Goal: Information Seeking & Learning: Find contact information

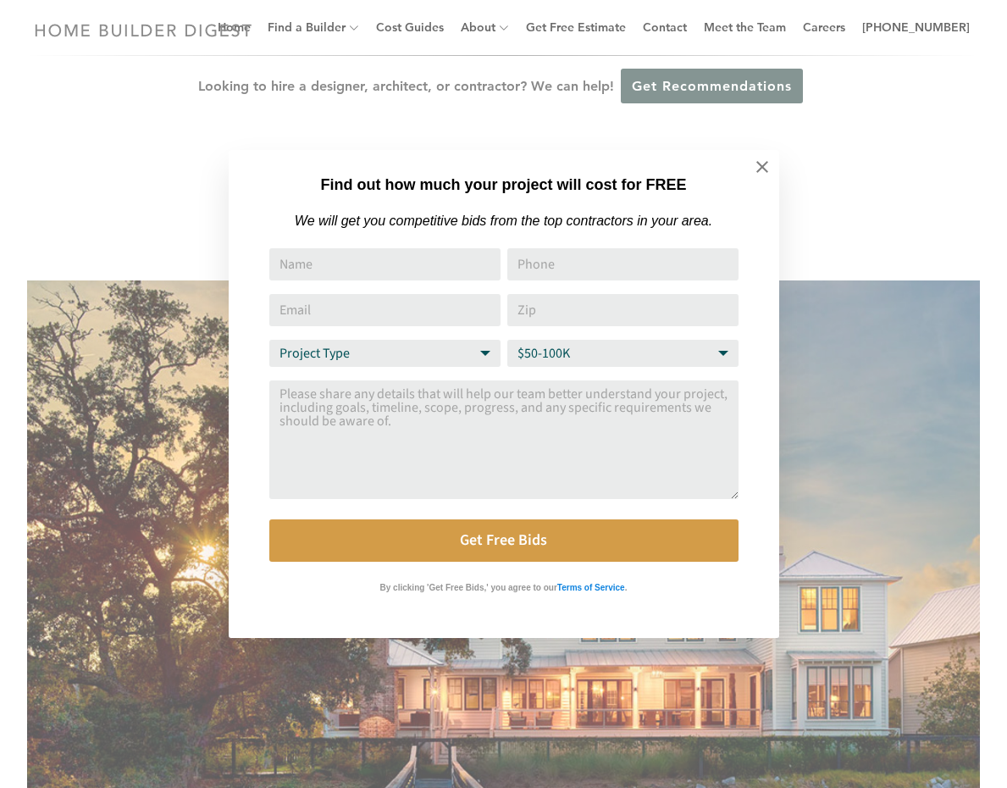
click at [175, 187] on div "Find out how much your project will cost for FREE We will get you competitive b…" at bounding box center [503, 394] width 1007 height 788
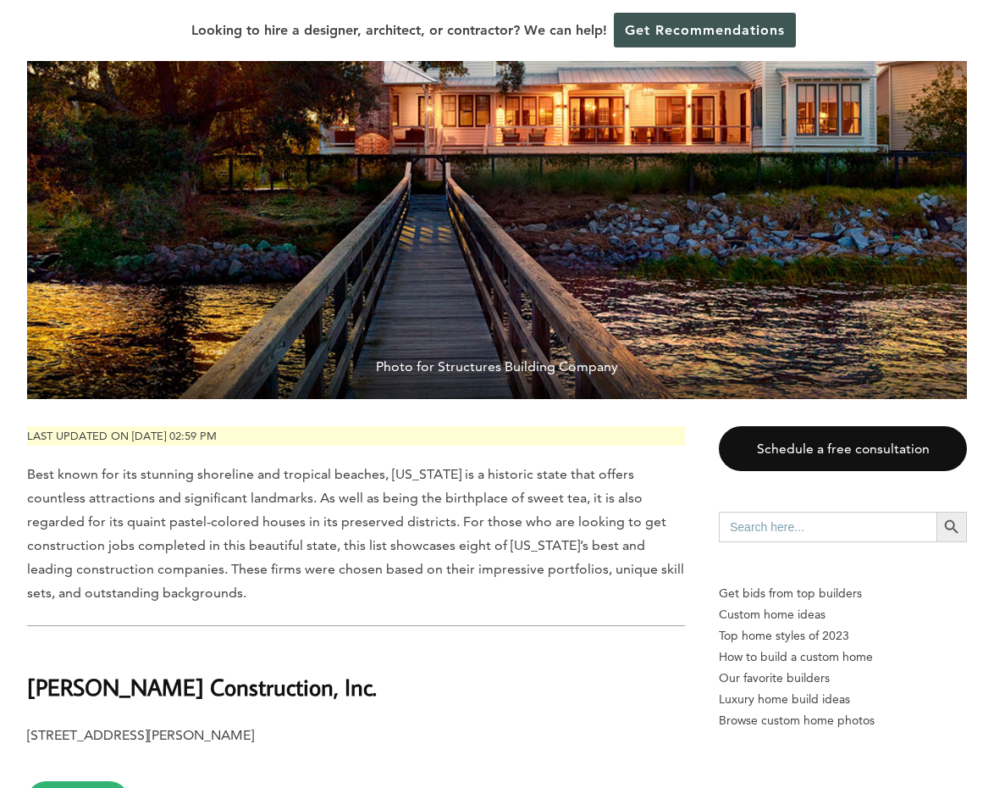
scroll to position [678, 0]
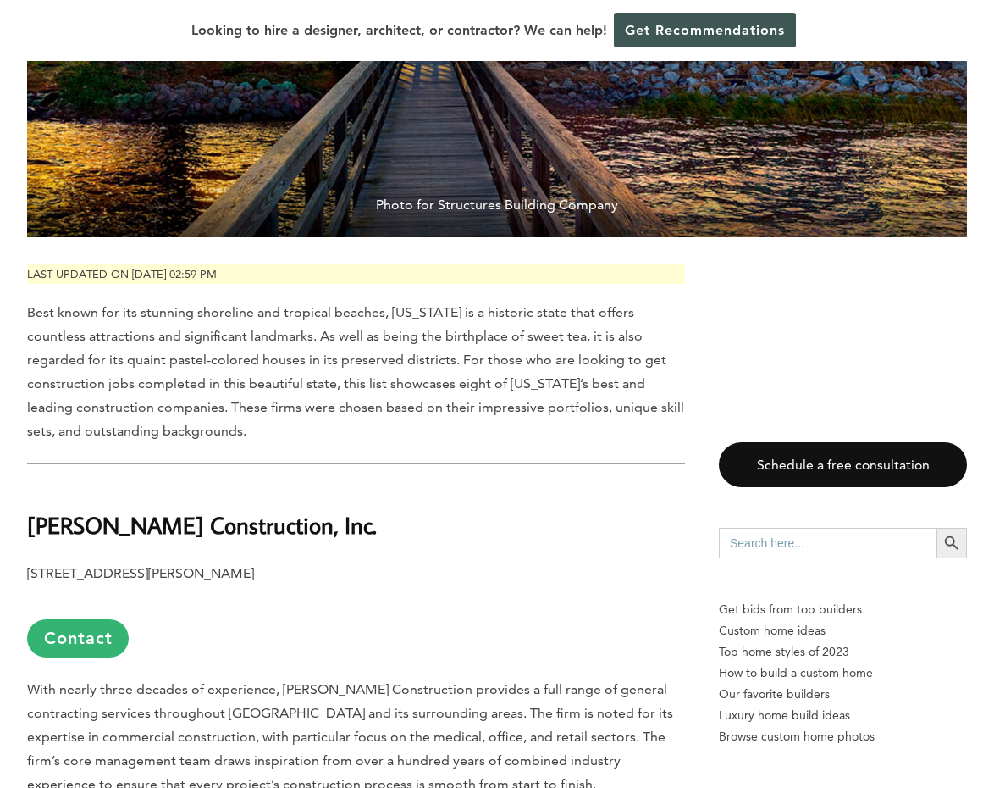
click at [480, 534] on h2 "[PERSON_NAME] Construction, Inc." at bounding box center [356, 514] width 658 height 58
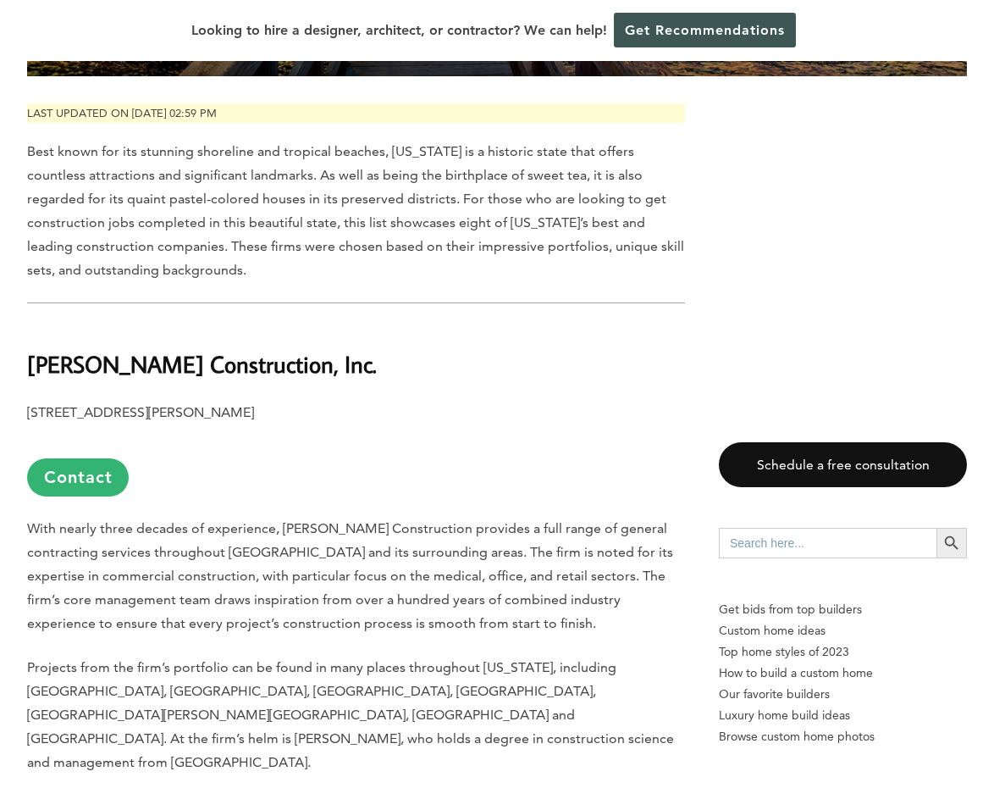
scroll to position [847, 0]
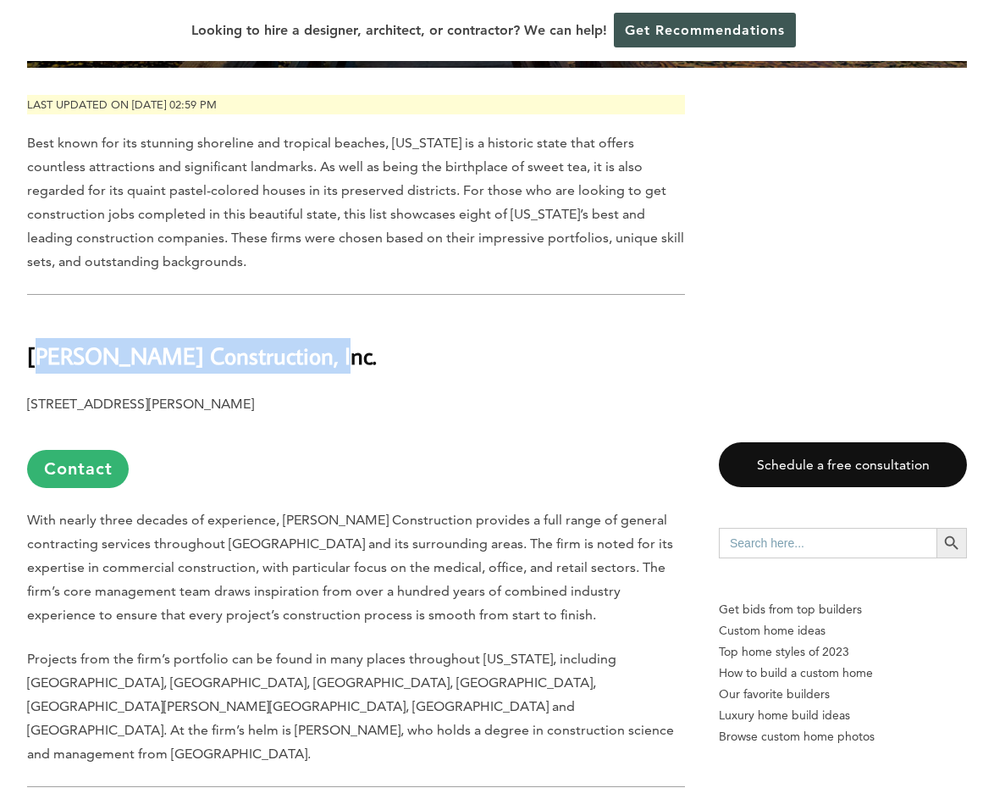
drag, startPoint x: 313, startPoint y: 358, endPoint x: 21, endPoint y: 364, distance: 292.3
copy b "[PERSON_NAME] Construction, Inc."
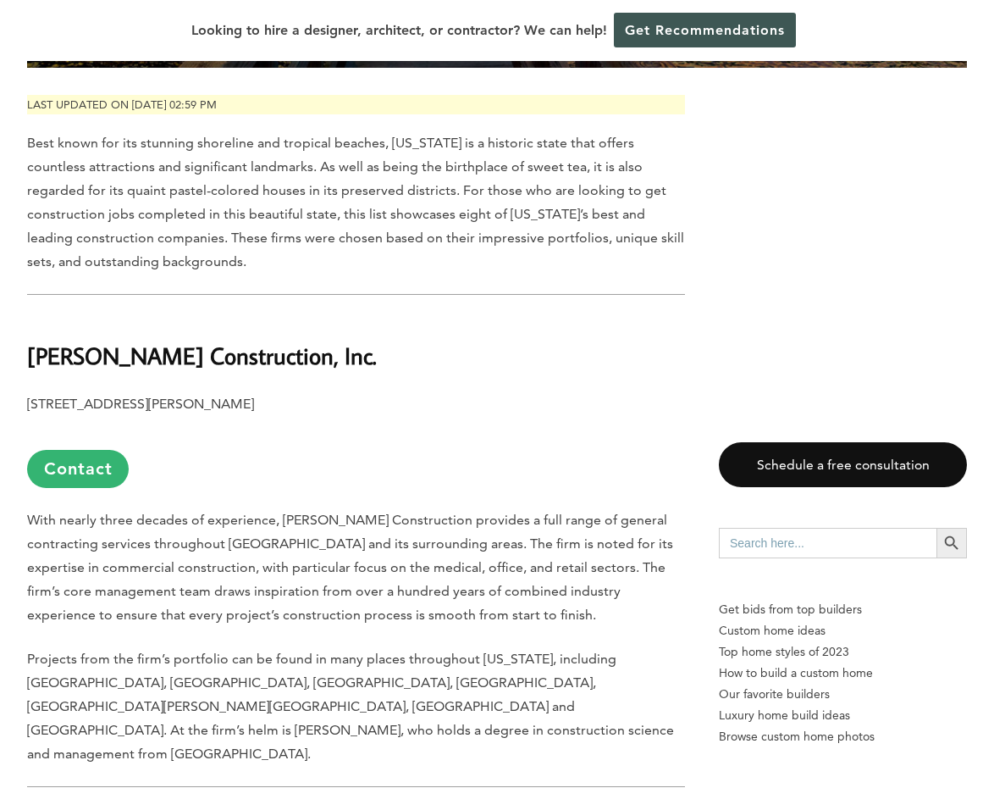
drag, startPoint x: 368, startPoint y: 446, endPoint x: 379, endPoint y: 446, distance: 11.0
click at [368, 446] on p "[STREET_ADDRESS][PERSON_NAME] Contact" at bounding box center [356, 440] width 658 height 96
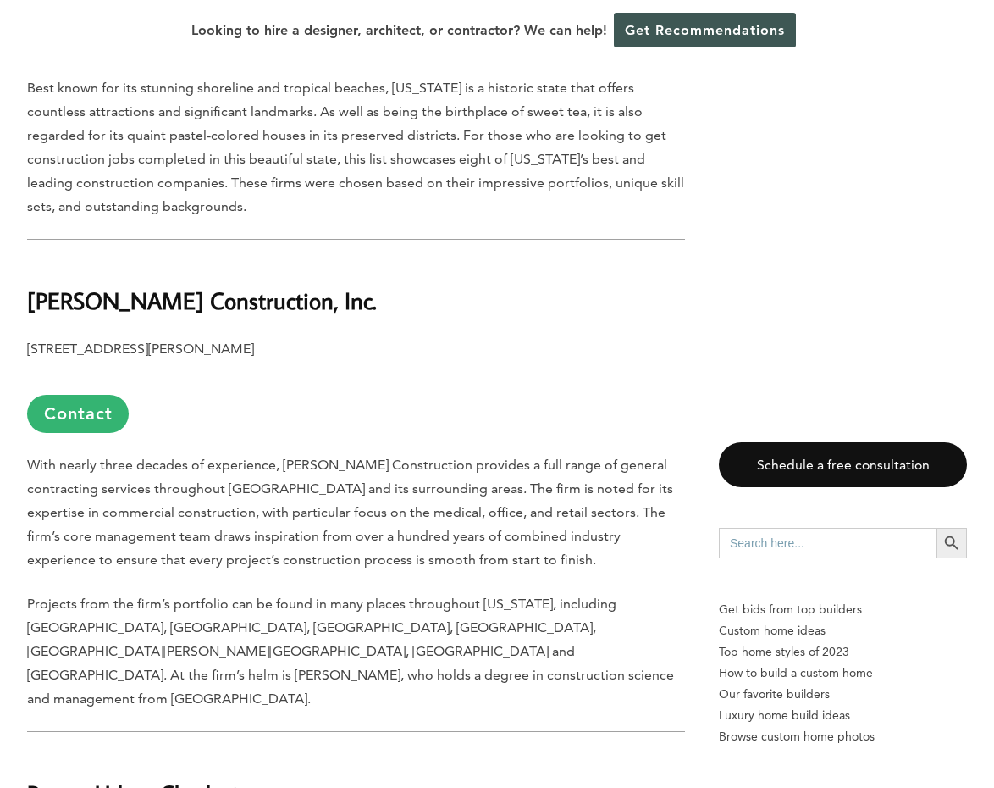
scroll to position [932, 0]
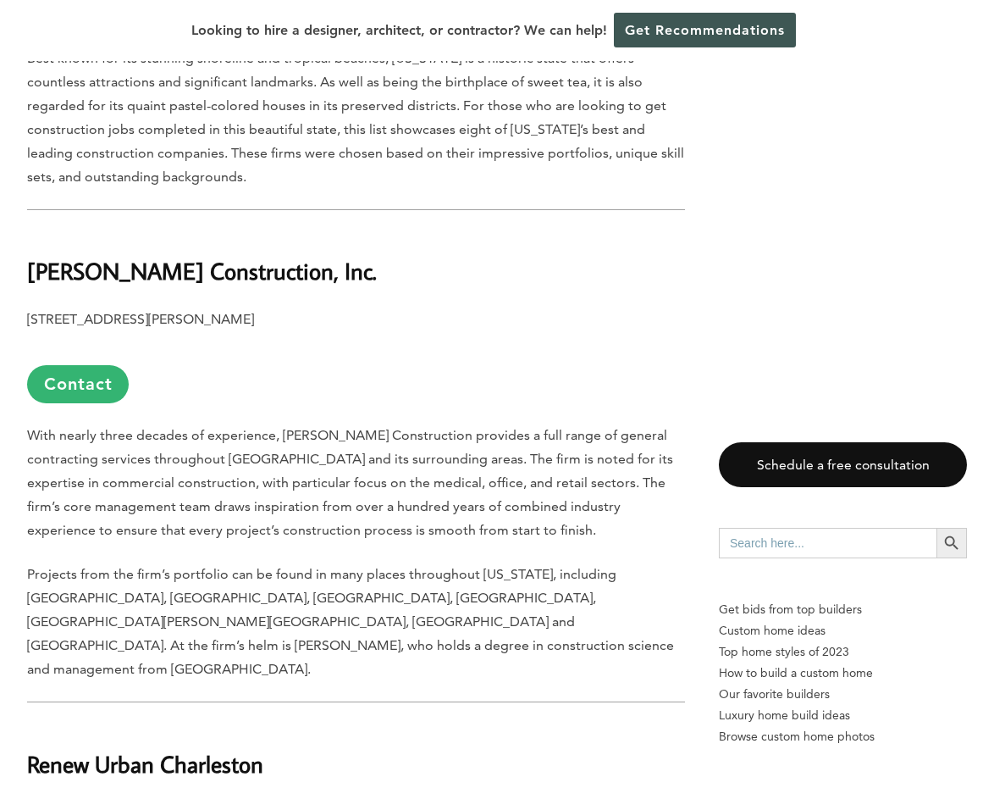
drag, startPoint x: 319, startPoint y: 316, endPoint x: 16, endPoint y: 316, distance: 302.4
copy b "[STREET_ADDRESS][PERSON_NAME]"
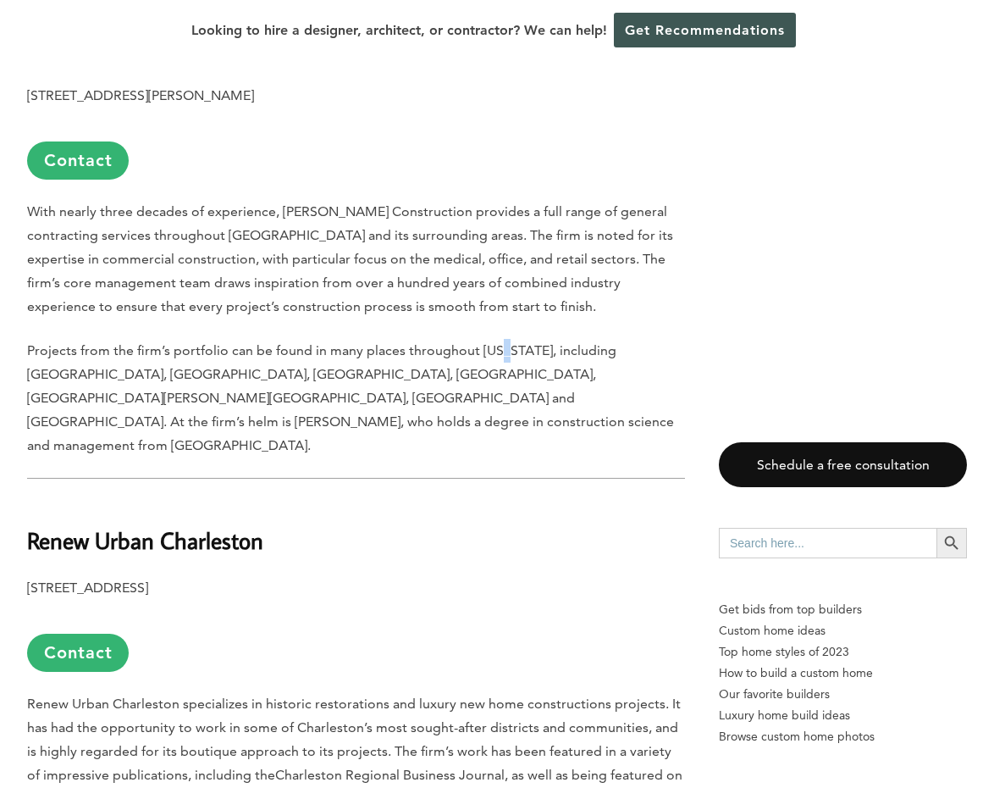
scroll to position [1271, 0]
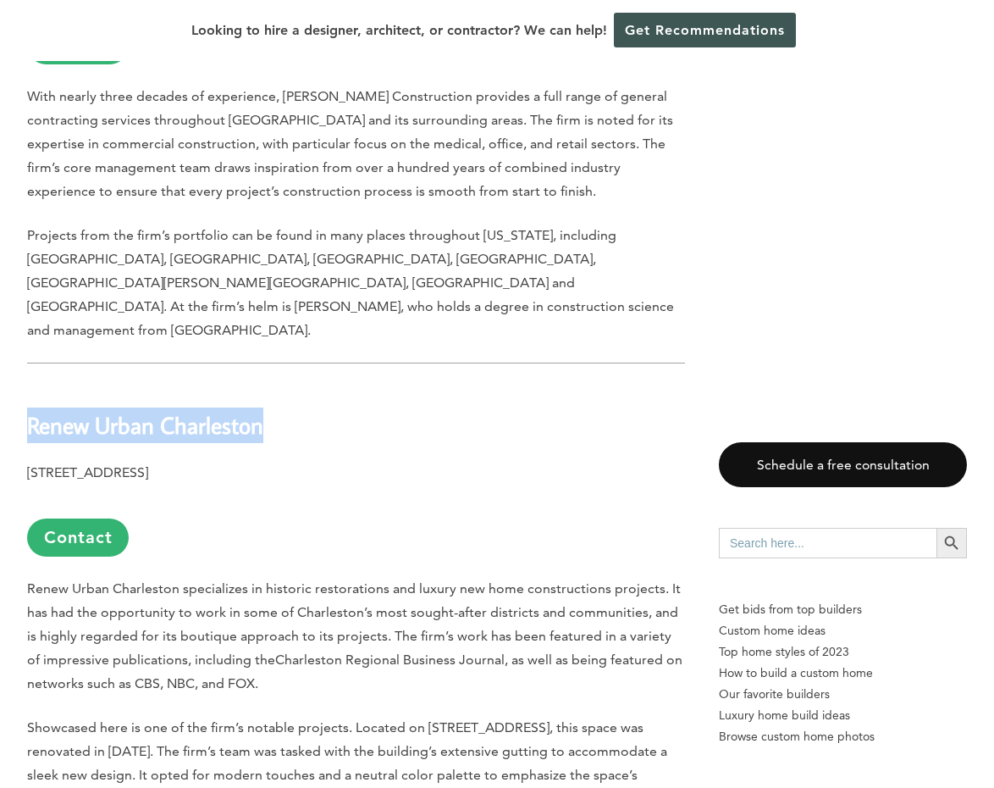
drag, startPoint x: 276, startPoint y: 402, endPoint x: 24, endPoint y: 404, distance: 252.4
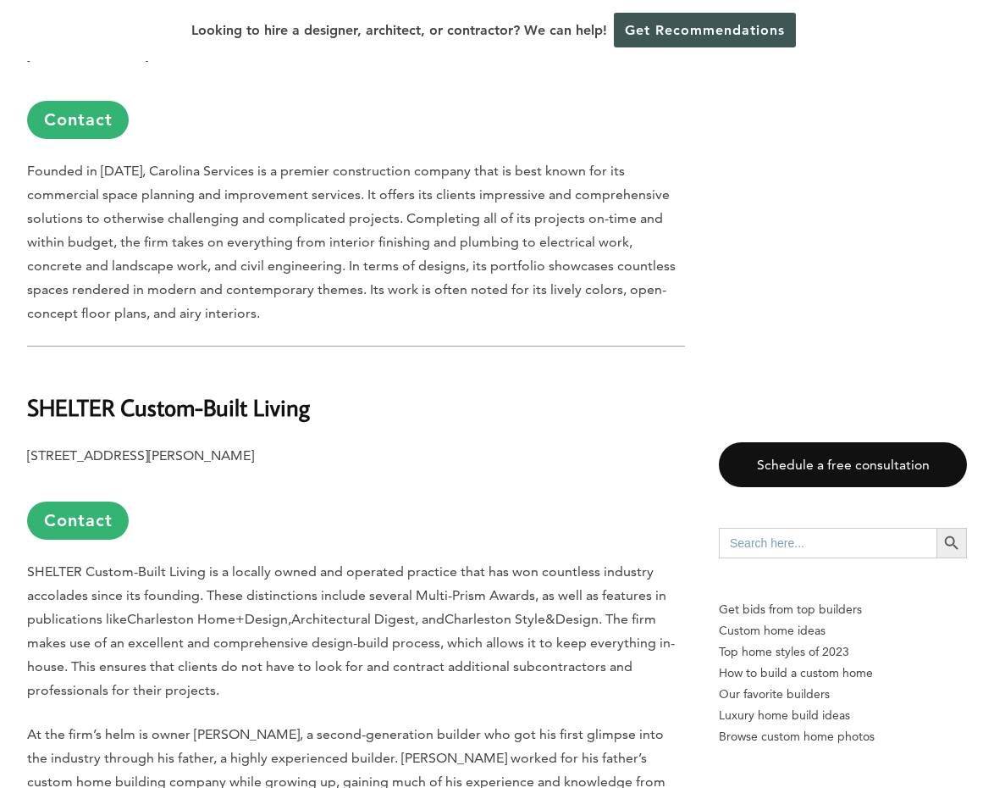
scroll to position [2202, 0]
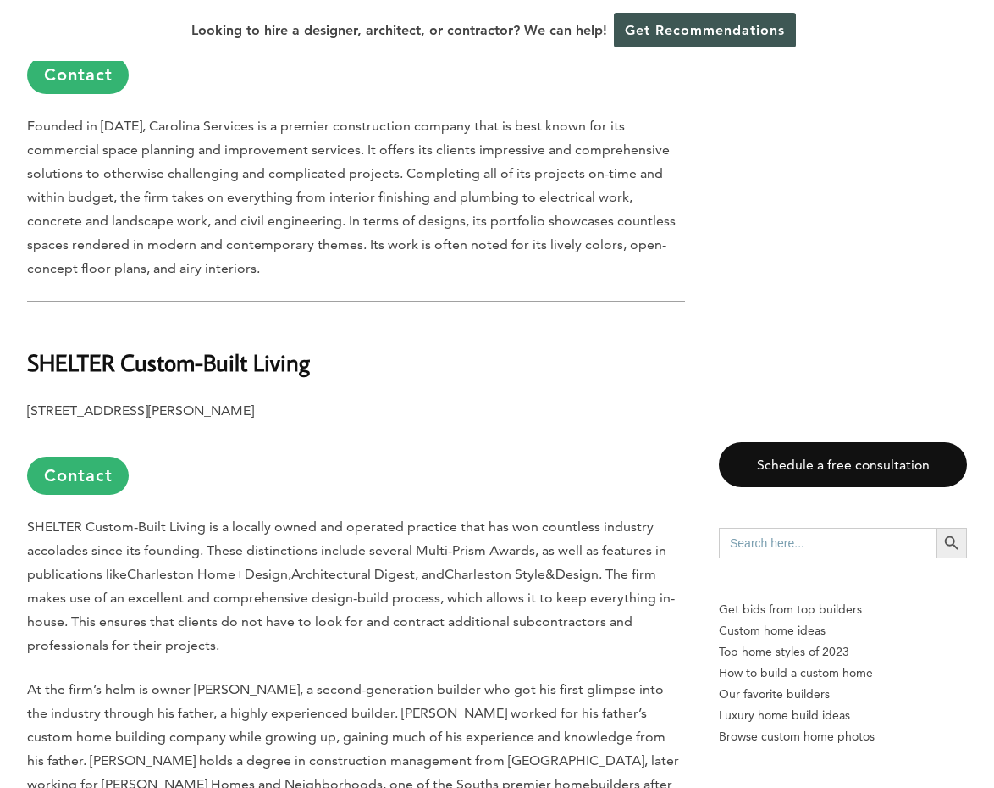
click at [195, 566] on span "Charleston Home+Design" at bounding box center [207, 574] width 161 height 16
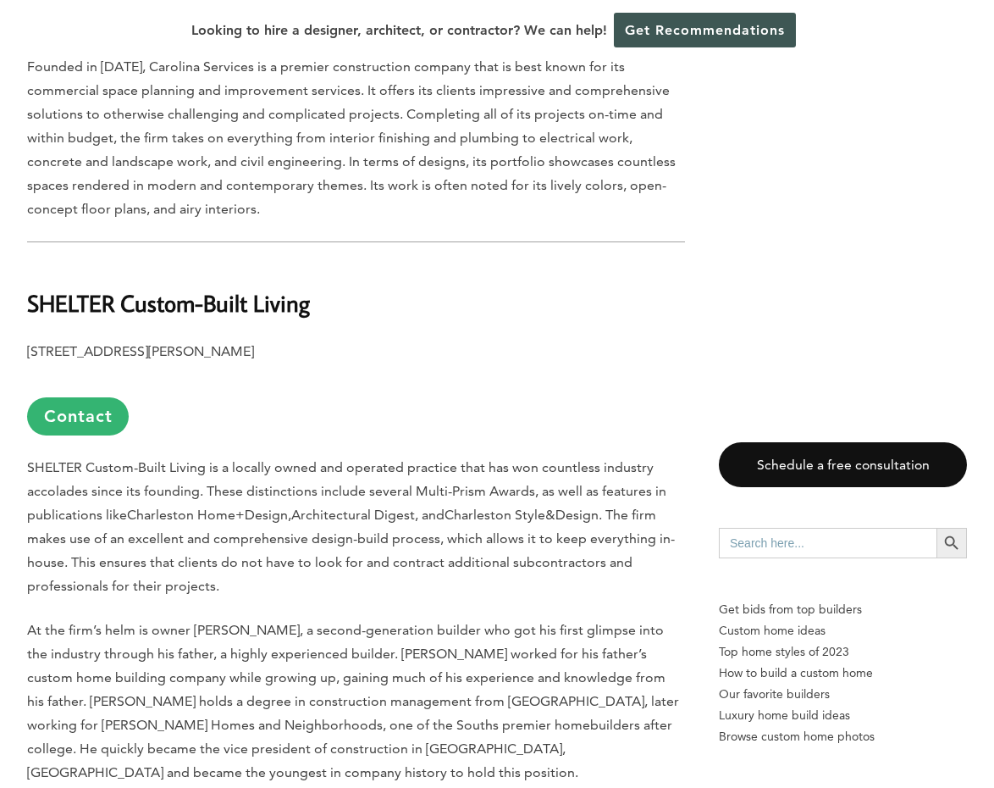
scroll to position [2287, 0]
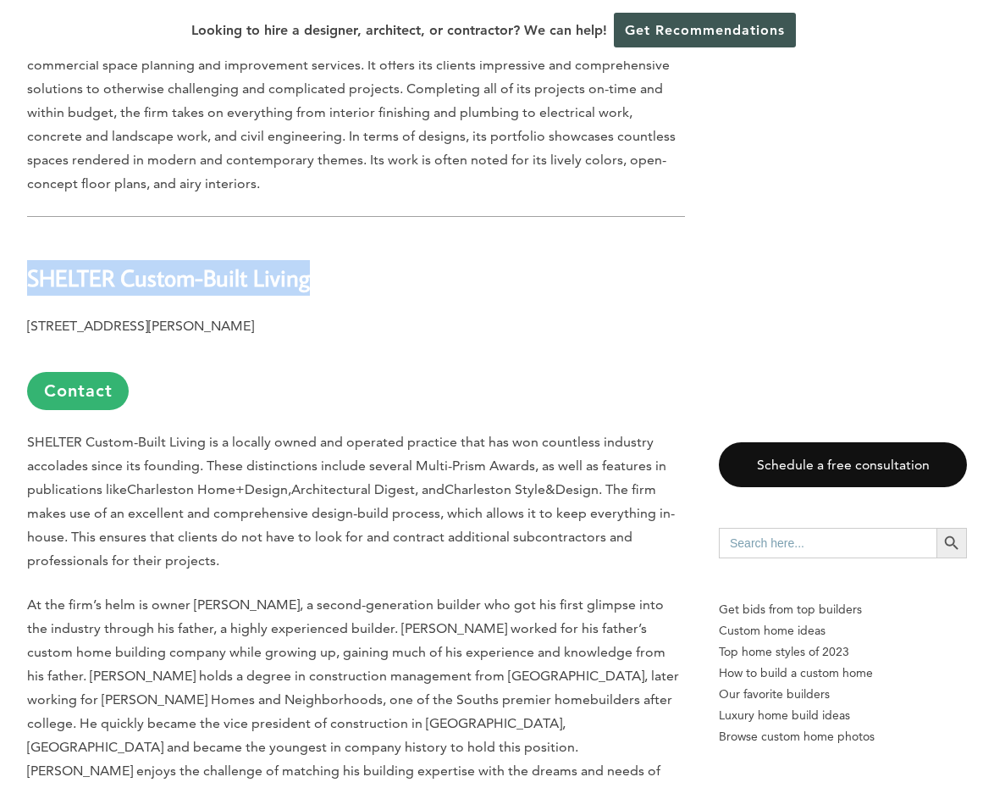
drag, startPoint x: 322, startPoint y: 251, endPoint x: 24, endPoint y: 248, distance: 298.2
copy b "SHELTER Custom-Built Living"
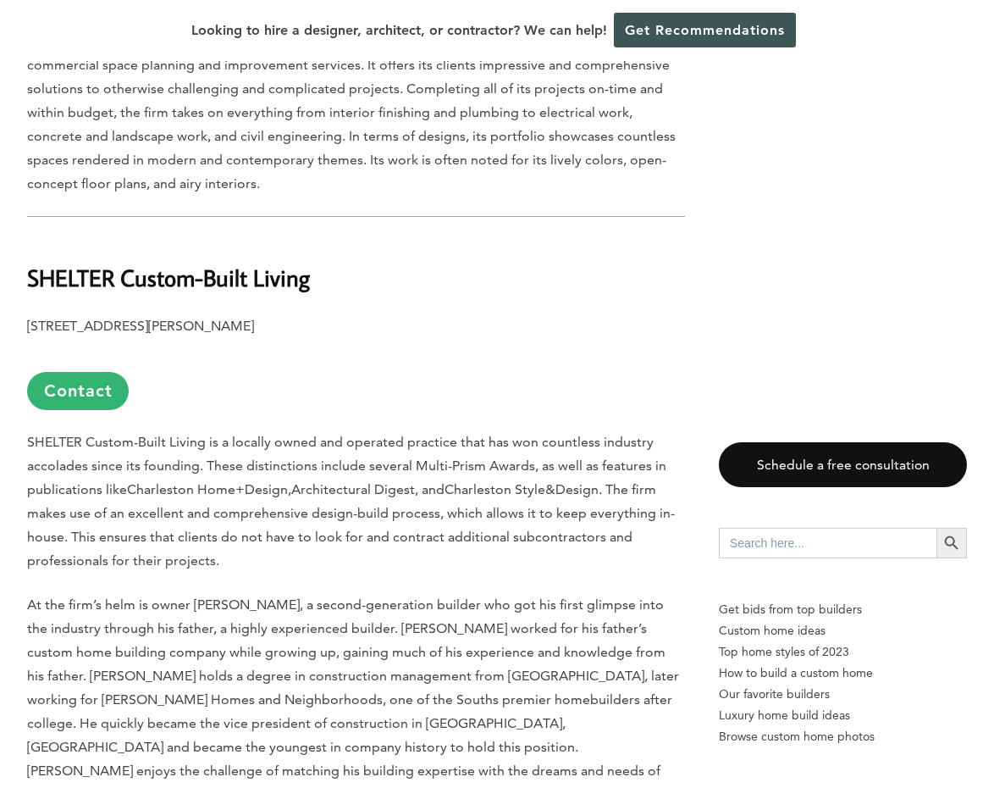
drag, startPoint x: 402, startPoint y: 346, endPoint x: 393, endPoint y: 311, distance: 36.0
click at [402, 345] on p "[STREET_ADDRESS][PERSON_NAME] Contact" at bounding box center [356, 362] width 658 height 96
drag, startPoint x: 368, startPoint y: 302, endPoint x: 26, endPoint y: 308, distance: 341.4
copy b "[STREET_ADDRESS][PERSON_NAME]"
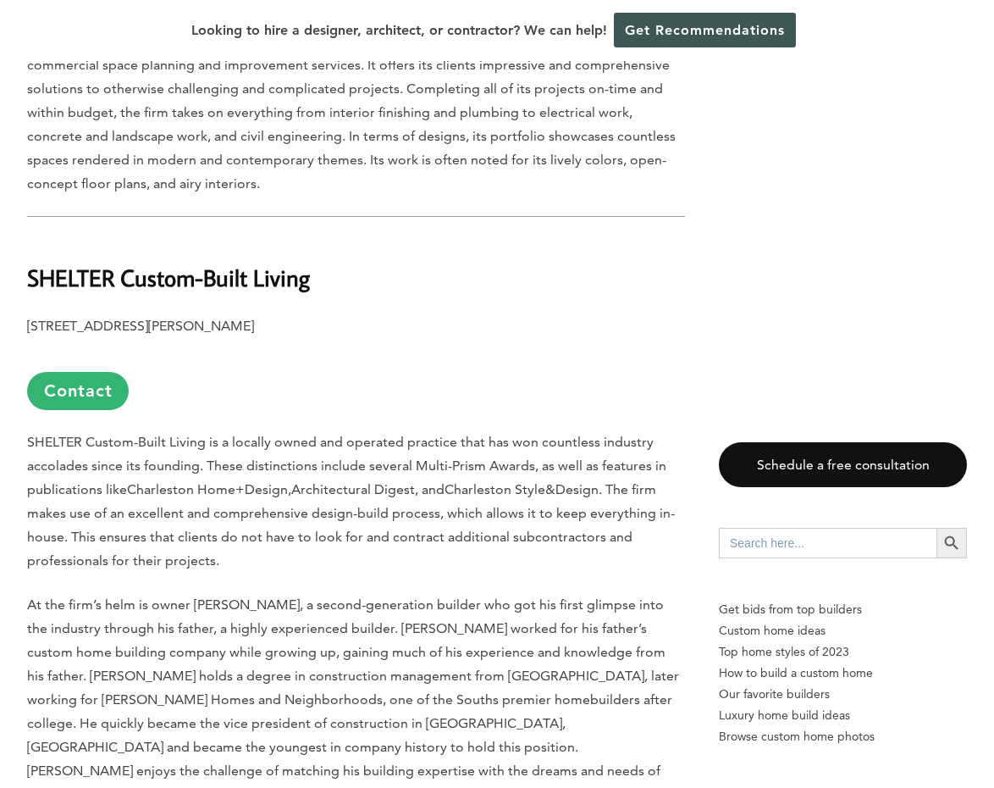
drag, startPoint x: 216, startPoint y: 352, endPoint x: 139, endPoint y: 363, distance: 78.0
click at [216, 352] on p "[STREET_ADDRESS][PERSON_NAME] Contact" at bounding box center [356, 362] width 658 height 96
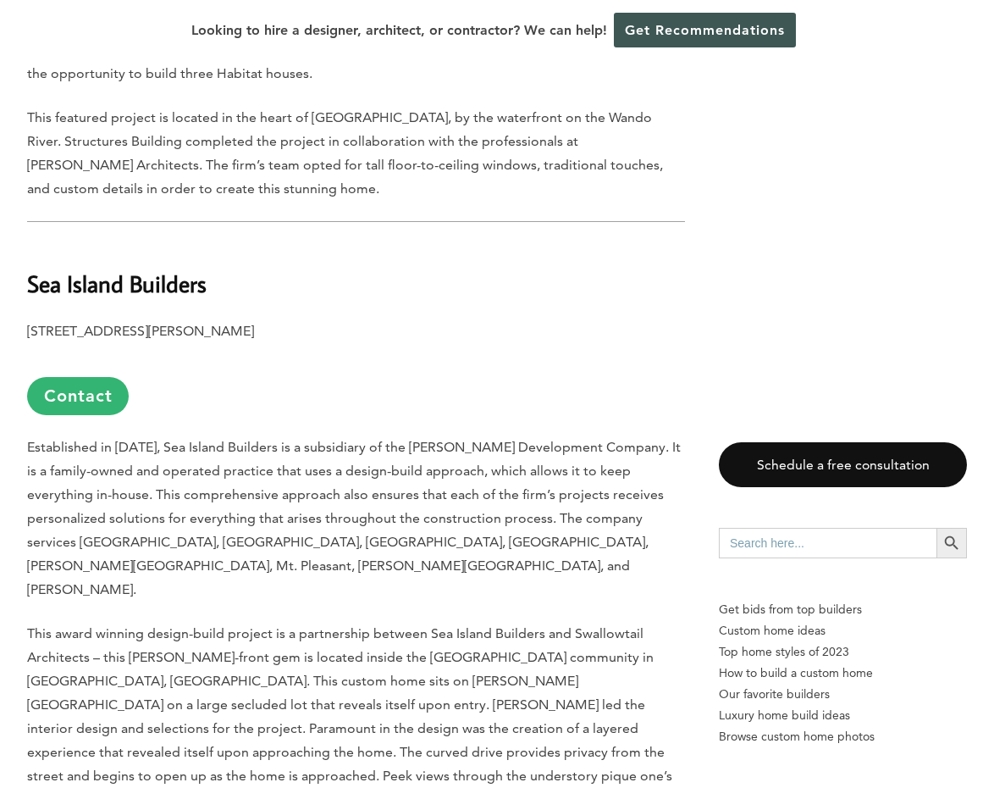
scroll to position [3473, 0]
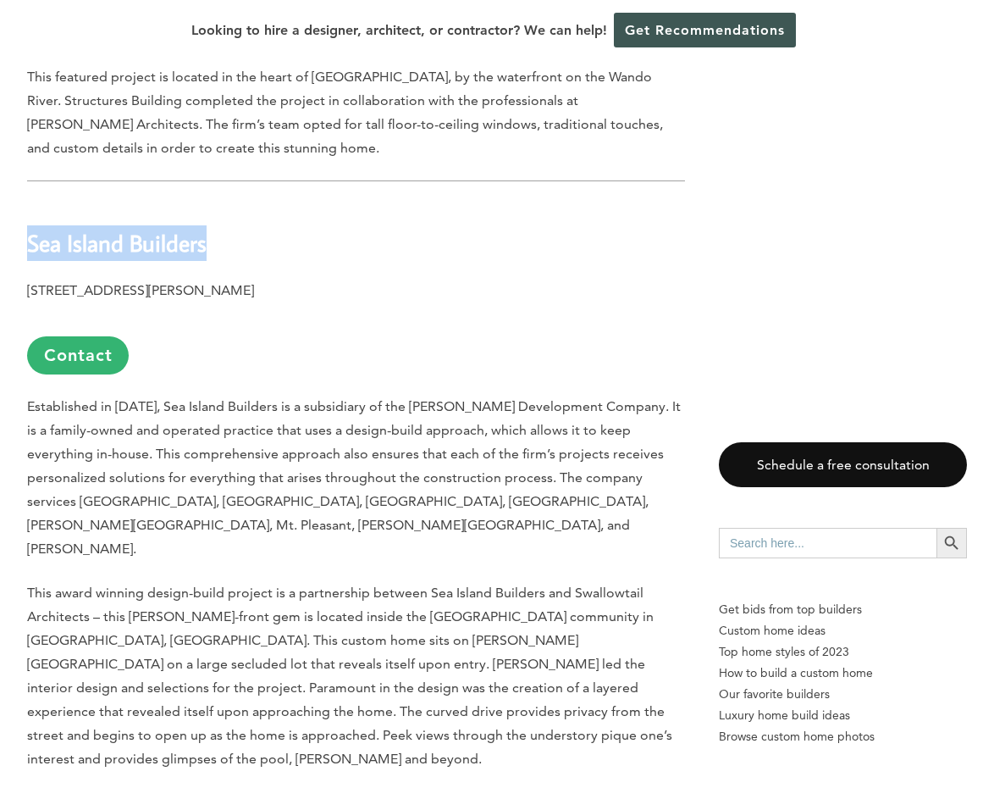
drag, startPoint x: 219, startPoint y: 184, endPoint x: 27, endPoint y: 186, distance: 191.4
click at [27, 202] on h2 "Sea Island Builders" at bounding box center [356, 231] width 658 height 58
copy b "Sea Island Builders"
click at [202, 279] on p "[STREET_ADDRESS][PERSON_NAME] Contact" at bounding box center [356, 327] width 658 height 96
drag, startPoint x: 328, startPoint y: 224, endPoint x: 19, endPoint y: 223, distance: 308.3
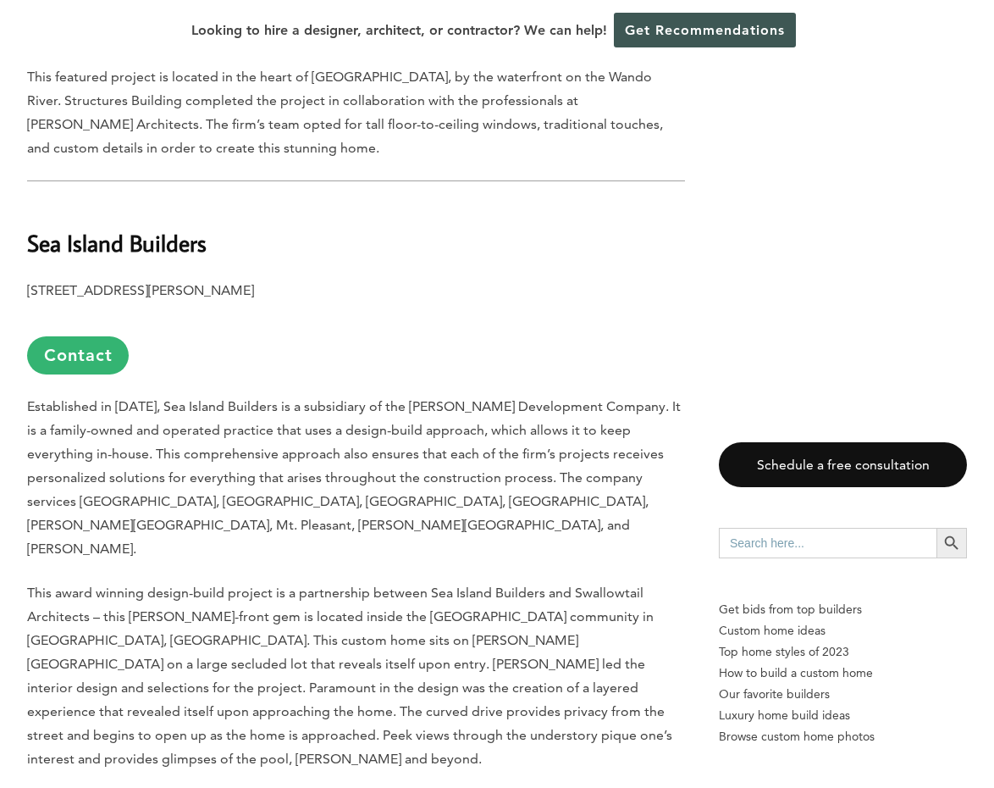
copy b "[STREET_ADDRESS][PERSON_NAME]"
click at [194, 280] on p "[STREET_ADDRESS][PERSON_NAME] Contact" at bounding box center [356, 327] width 658 height 96
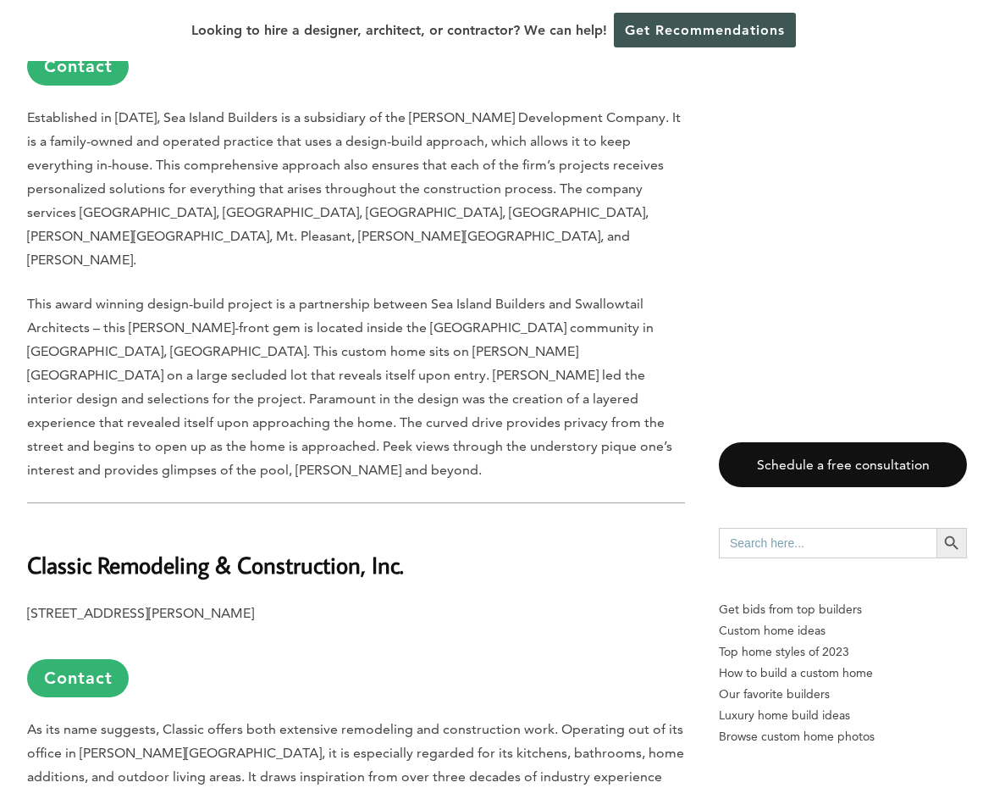
scroll to position [3897, 0]
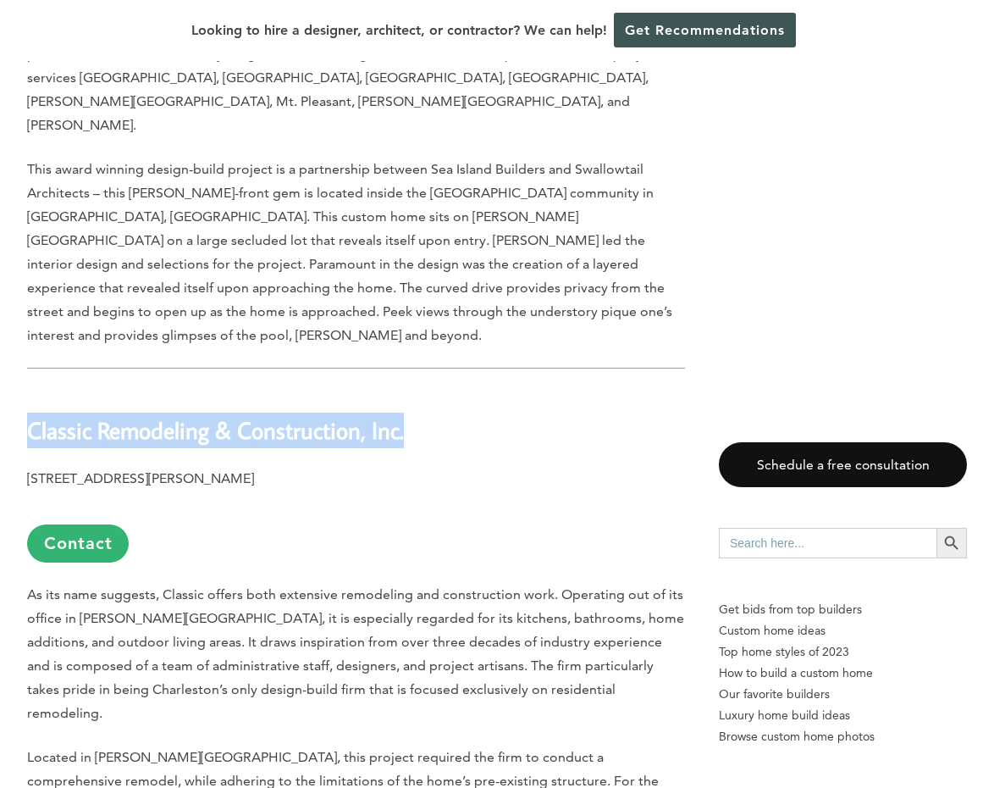
drag, startPoint x: 429, startPoint y: 295, endPoint x: 32, endPoint y: 294, distance: 397.3
click at [32, 389] on h2 "Classic Remodeling & Construction, Inc." at bounding box center [356, 418] width 658 height 58
copy b "Classic Remodeling & Construction, Inc."
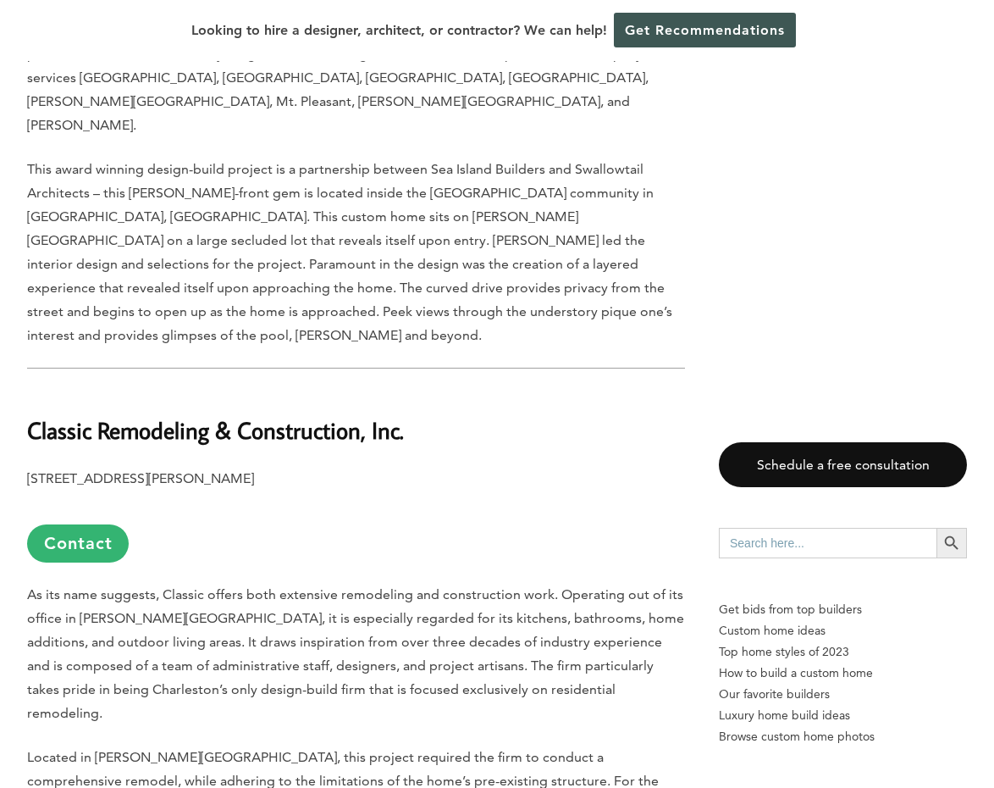
drag, startPoint x: 383, startPoint y: 377, endPoint x: 297, endPoint y: 331, distance: 97.0
click at [381, 467] on p "[STREET_ADDRESS][PERSON_NAME] Contact" at bounding box center [356, 515] width 658 height 96
drag, startPoint x: 287, startPoint y: 330, endPoint x: 25, endPoint y: 337, distance: 262.7
copy b "[STREET_ADDRESS][PERSON_NAME]"
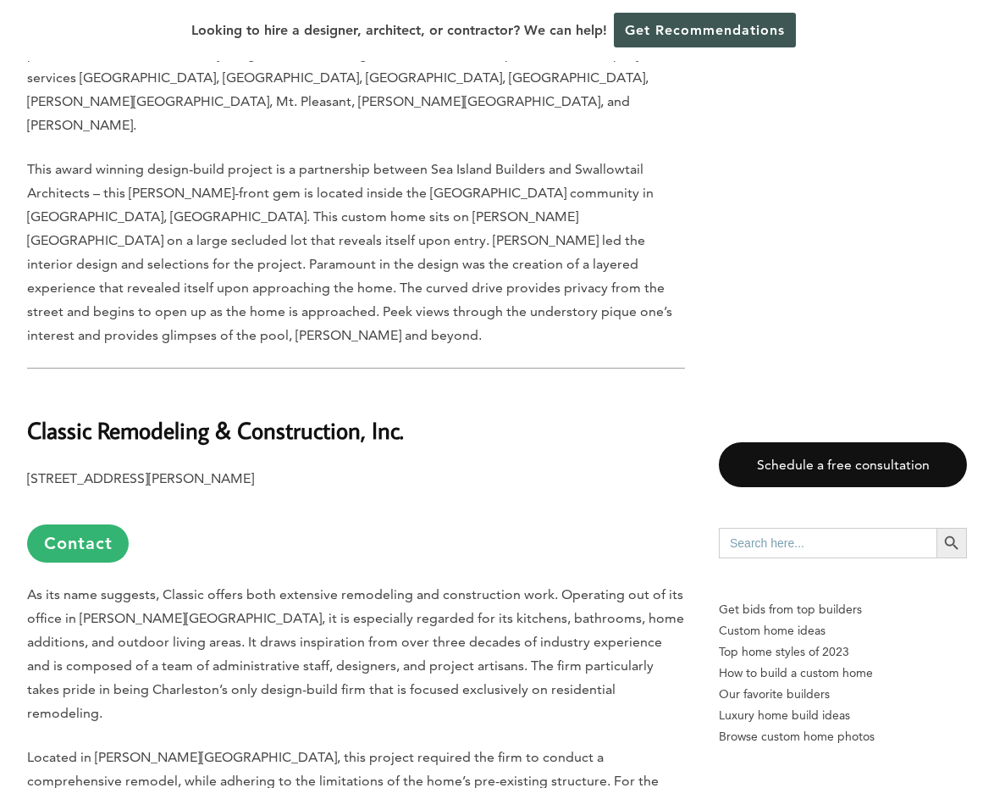
click at [496, 586] on span "As its name suggests, Classic offers both extensive remodeling and construction…" at bounding box center [355, 653] width 657 height 135
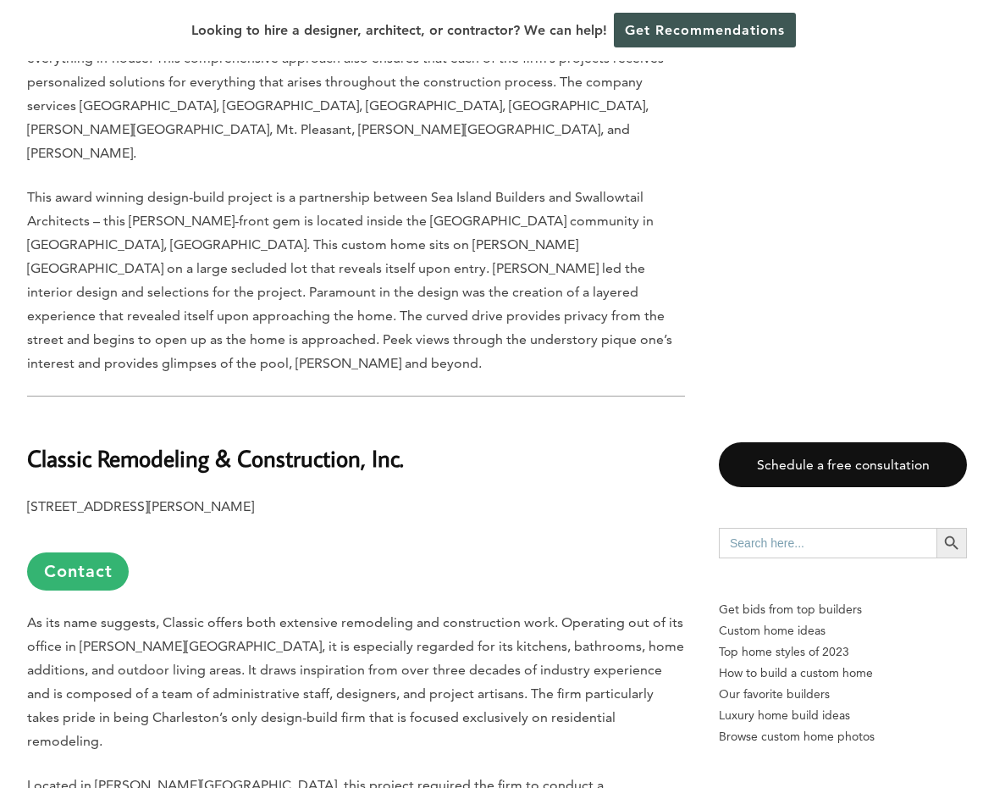
scroll to position [3812, 0]
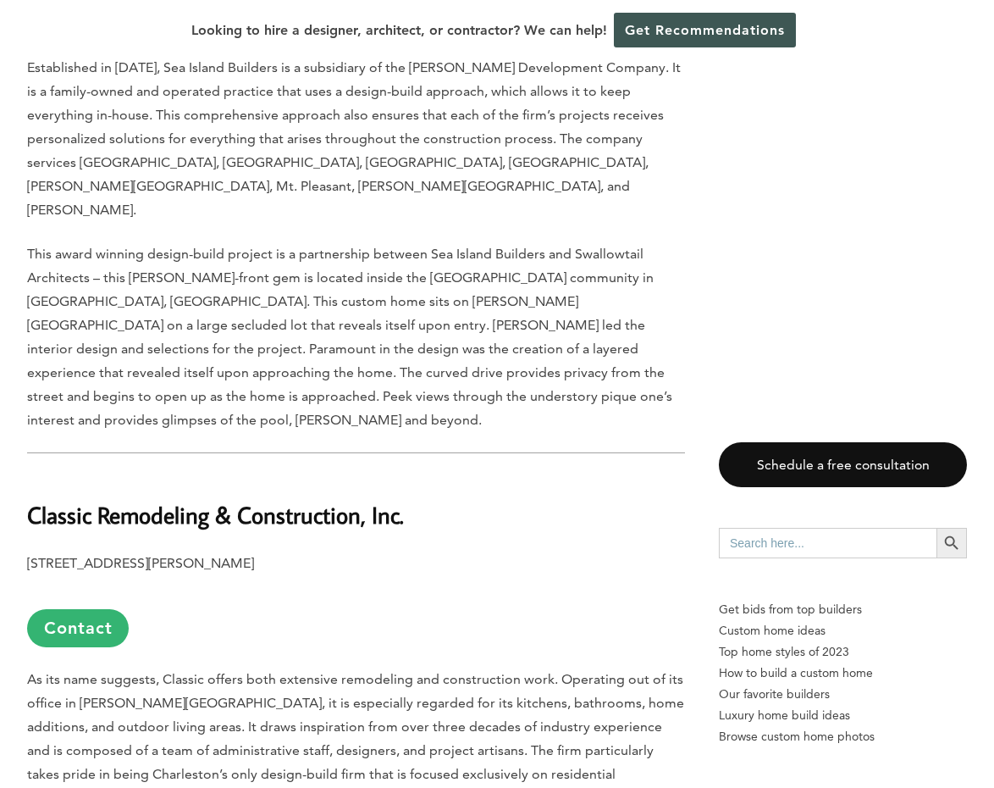
click at [82, 609] on link "Contact" at bounding box center [78, 628] width 102 height 38
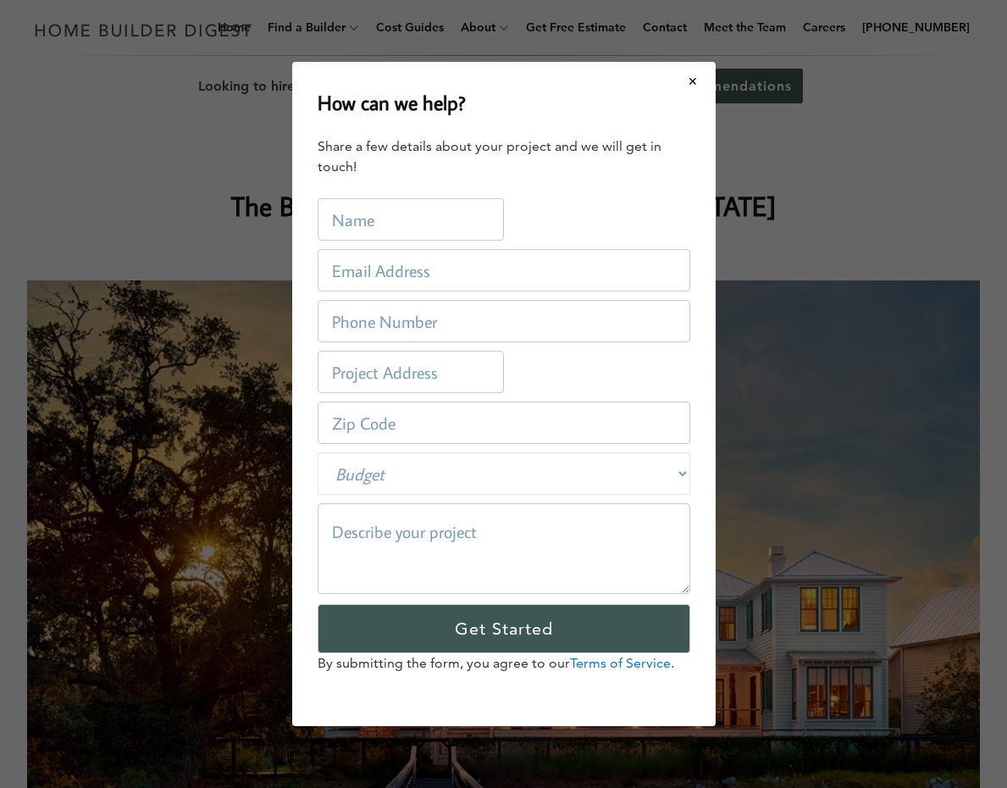
click at [213, 439] on div "How can we help? Share a few details about your project and we will get in touc…" at bounding box center [503, 394] width 1007 height 788
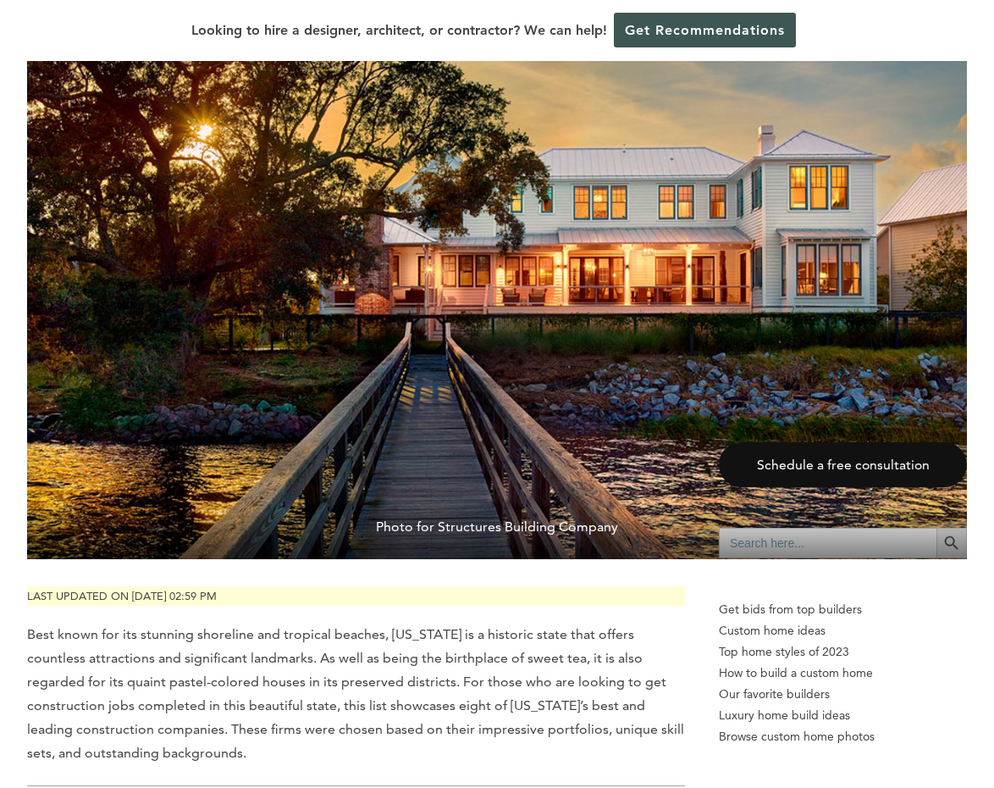
scroll to position [85, 0]
